Goal: Information Seeking & Learning: Learn about a topic

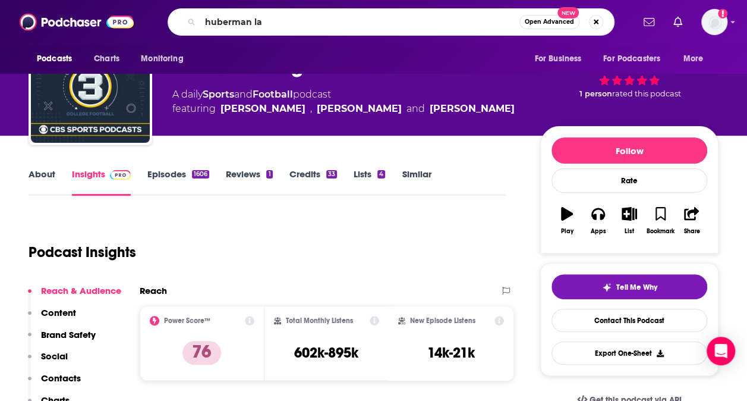
type input "huberman lab"
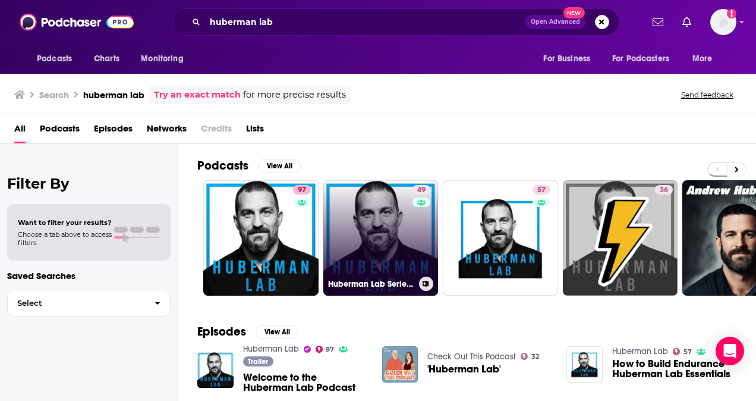
click at [380, 223] on link "49 Huberman Lab Series (TLDR Network)" at bounding box center [380, 237] width 115 height 115
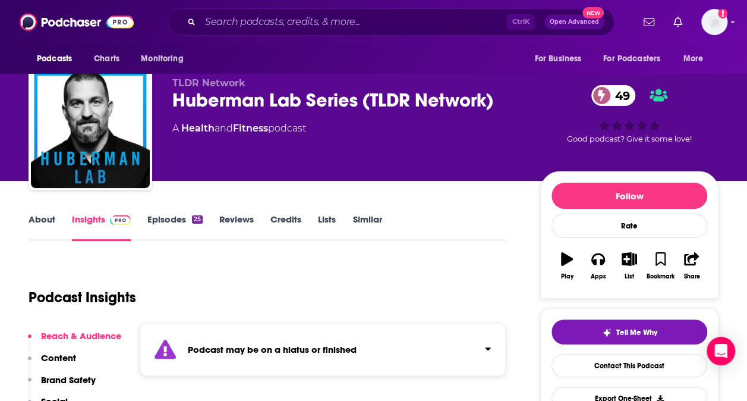
scroll to position [1, 0]
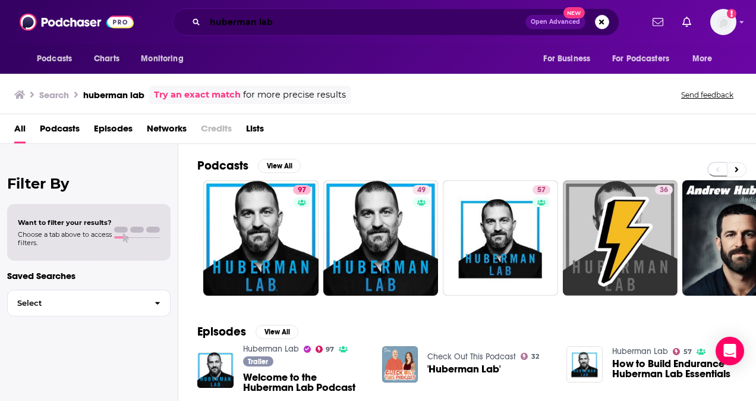
click at [311, 29] on input "huberman lab" at bounding box center [365, 21] width 320 height 19
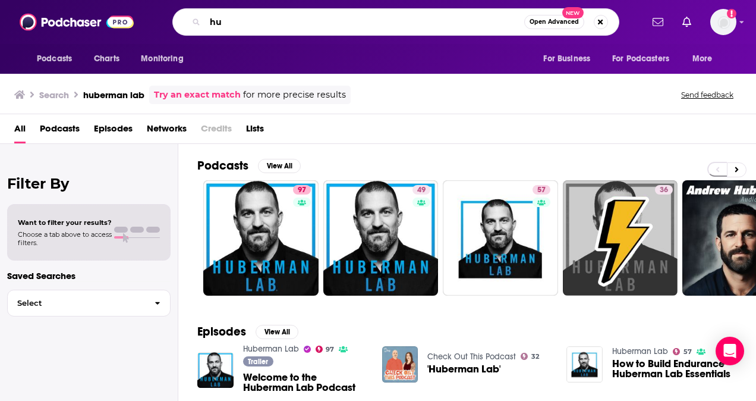
type input "h"
type input "mind pump"
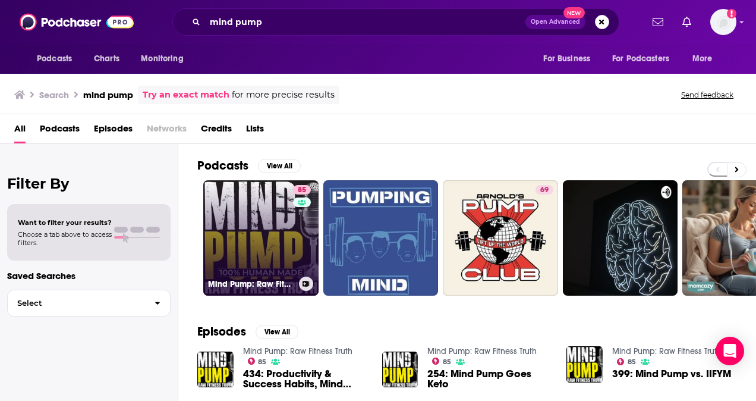
click at [264, 222] on link "85 Mind Pump: Raw Fitness Truth" at bounding box center [260, 237] width 115 height 115
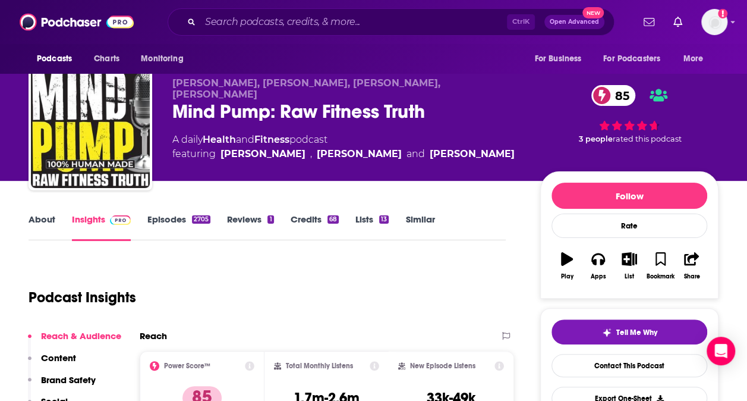
scroll to position [4, 0]
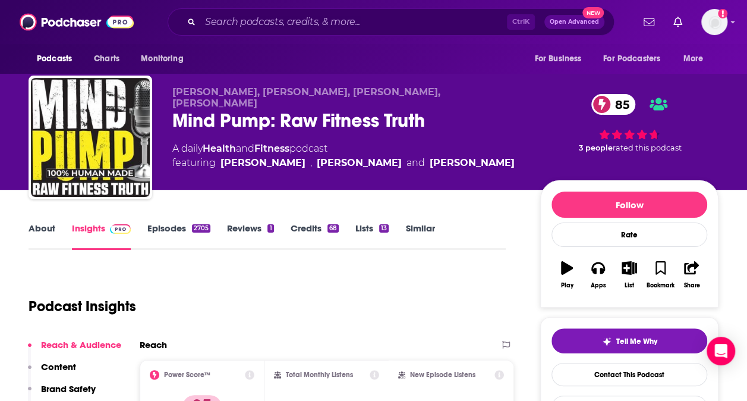
click at [194, 228] on div "2705" at bounding box center [201, 228] width 18 height 8
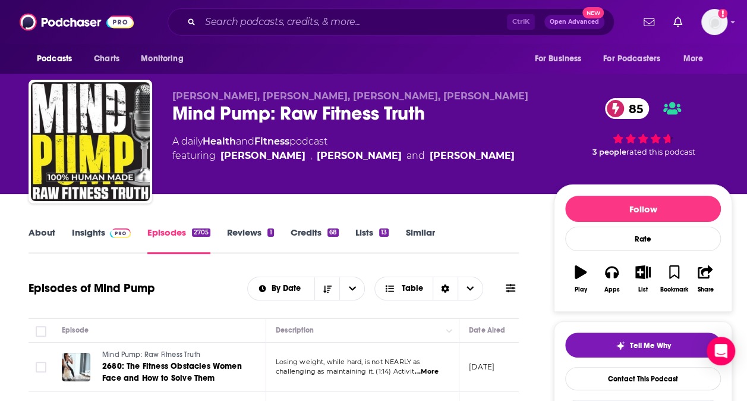
click at [121, 229] on img at bounding box center [120, 233] width 21 height 10
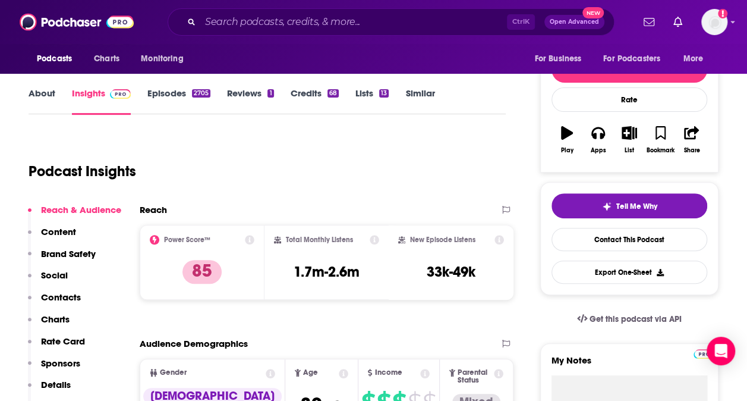
scroll to position [209, 0]
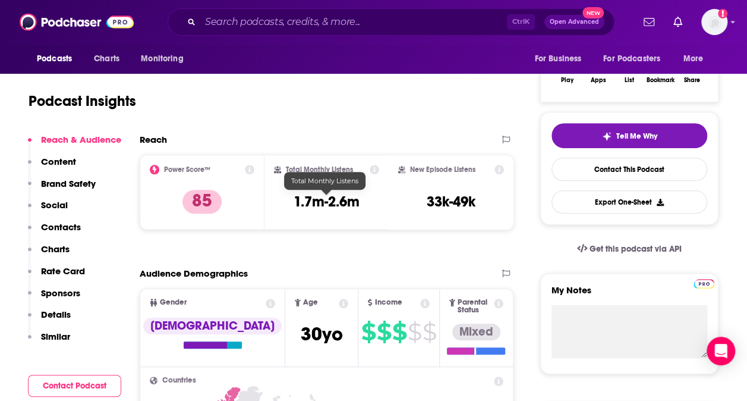
click at [326, 200] on h3 "1.7m-2.6m" at bounding box center [327, 202] width 66 height 18
click at [347, 234] on div "Reach Power Score™ 85 Total Monthly Listens 1.7m-2.6m New Episode Listens 33k-4…" at bounding box center [327, 186] width 374 height 105
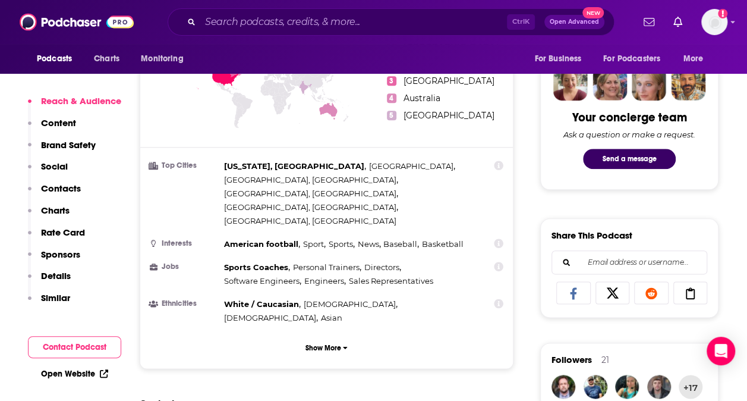
scroll to position [572, 0]
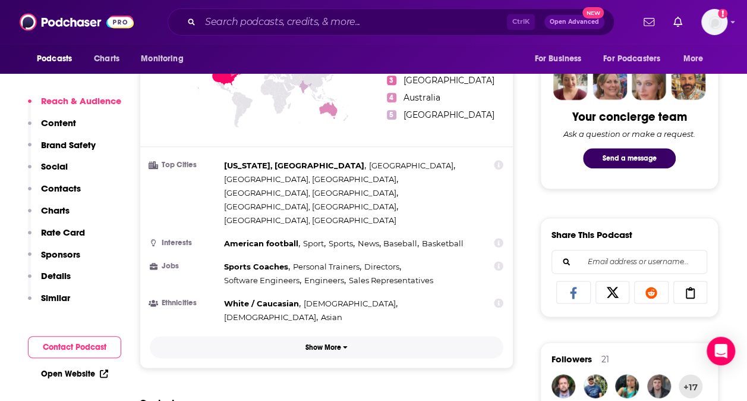
click at [342, 336] on button "Show More" at bounding box center [327, 347] width 354 height 22
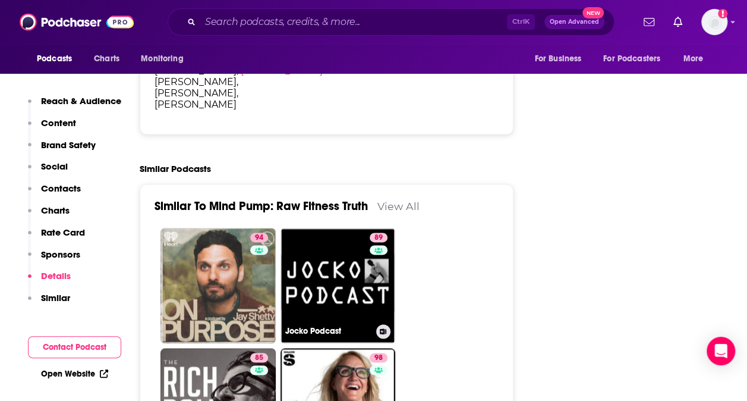
scroll to position [3015, 0]
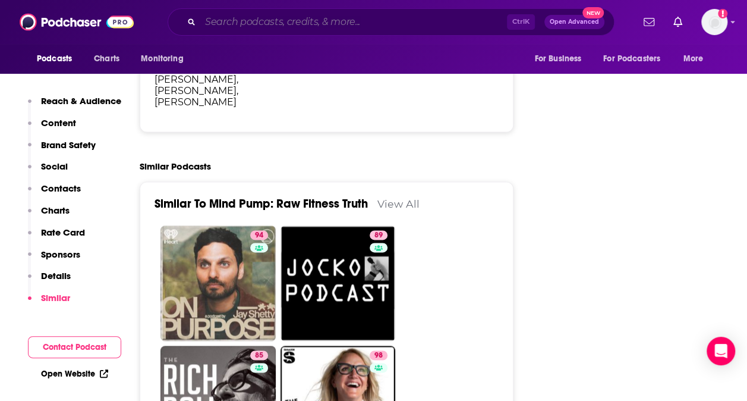
click at [291, 26] on input "Search podcasts, credits, & more..." at bounding box center [353, 21] width 307 height 19
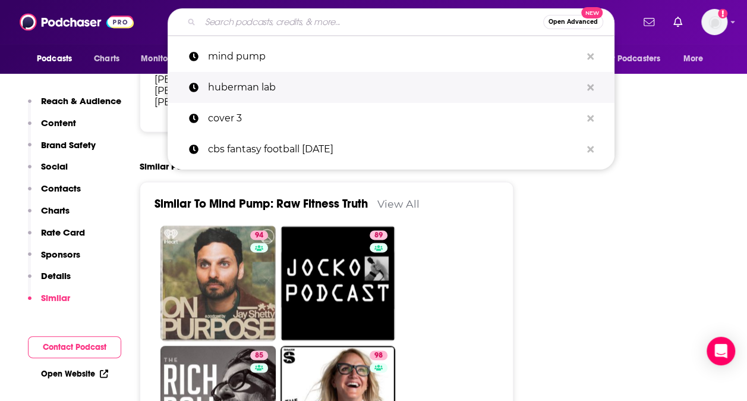
click at [271, 90] on p "huberman lab" at bounding box center [394, 87] width 373 height 31
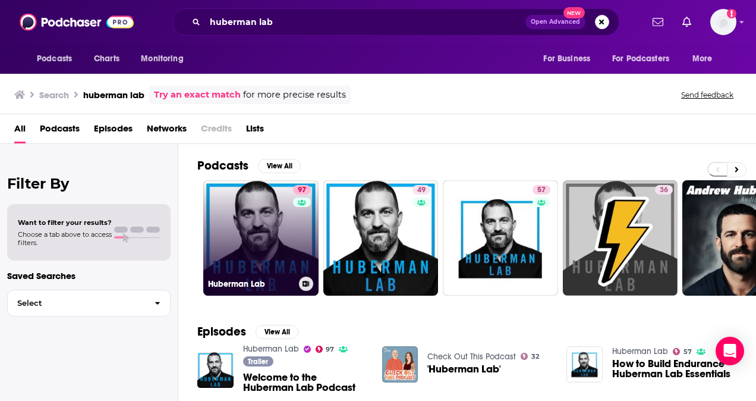
click at [273, 237] on link "97 Huberman Lab" at bounding box center [260, 237] width 115 height 115
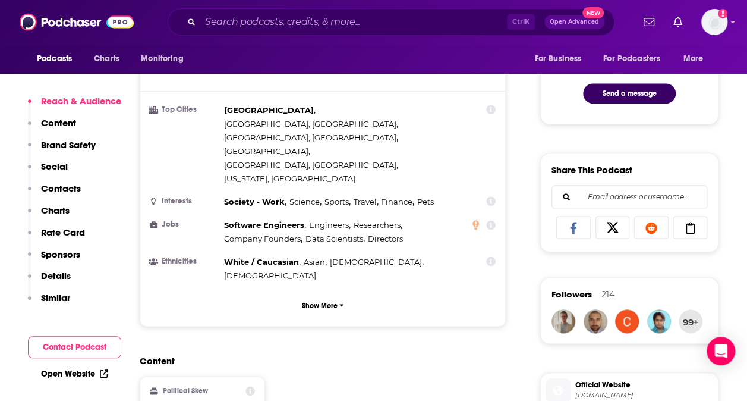
scroll to position [654, 0]
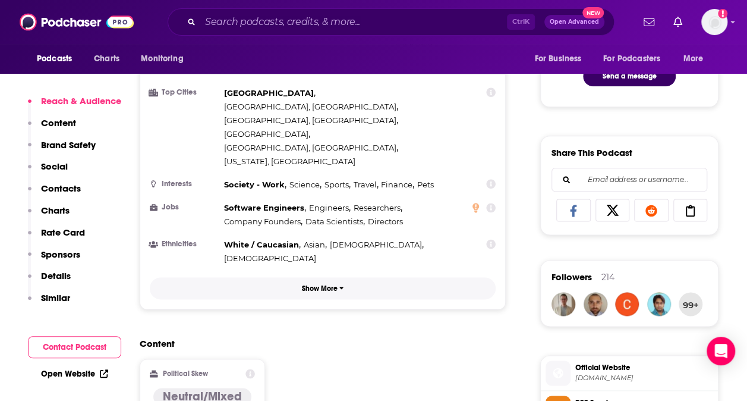
click at [338, 277] on button "Show More" at bounding box center [323, 288] width 346 height 22
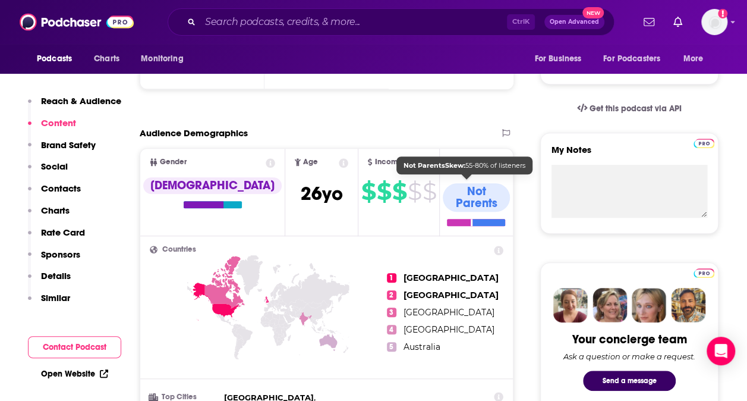
scroll to position [349, 0]
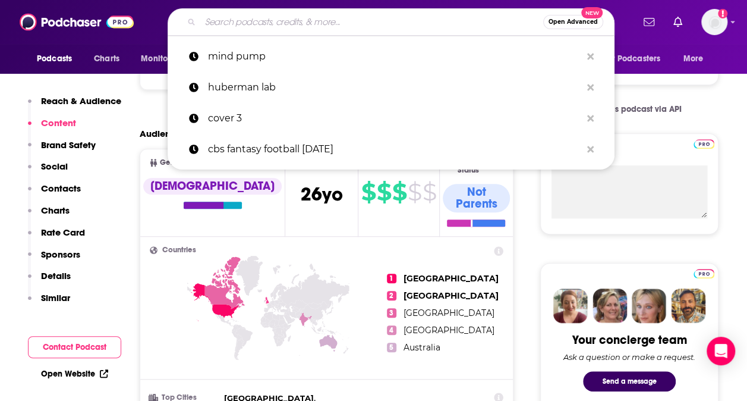
click at [302, 26] on input "Search podcasts, credits, & more..." at bounding box center [371, 21] width 343 height 19
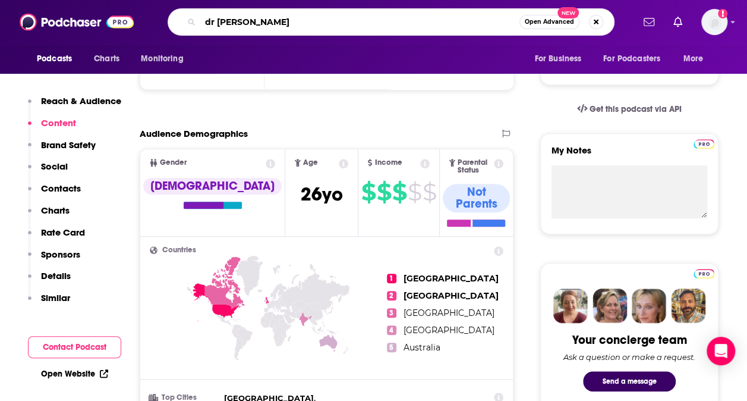
type input "dr [PERSON_NAME]"
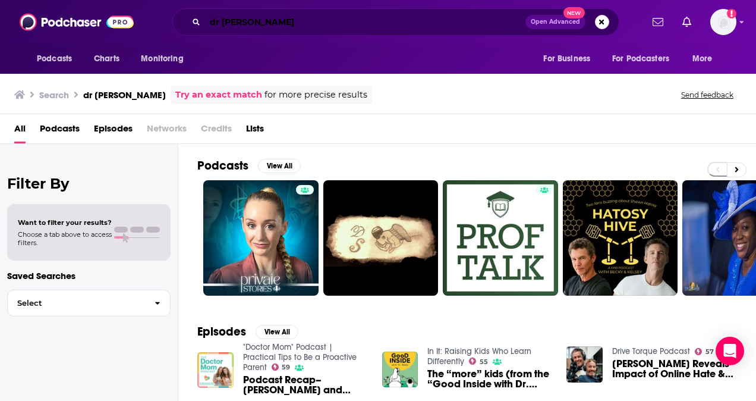
click at [279, 19] on input "dr [PERSON_NAME]" at bounding box center [365, 21] width 320 height 19
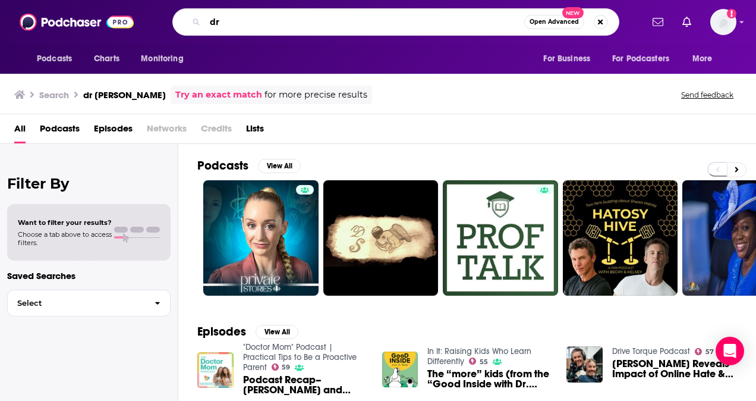
type input "d"
type input "good inside with Dr [PERSON_NAME]"
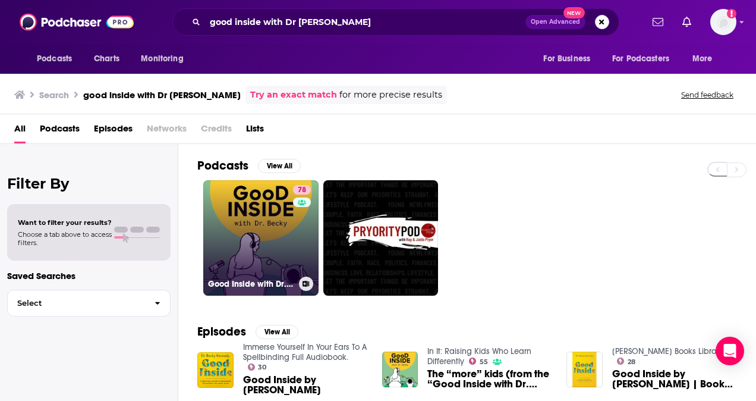
click at [286, 216] on link "78 Good Inside with Dr. [PERSON_NAME]" at bounding box center [260, 237] width 115 height 115
